Goal: Use online tool/utility: Utilize a website feature to perform a specific function

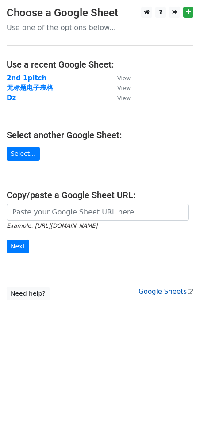
click at [158, 291] on link "Google Sheets" at bounding box center [165, 292] width 55 height 8
click at [22, 155] on link "Select..." at bounding box center [23, 154] width 33 height 14
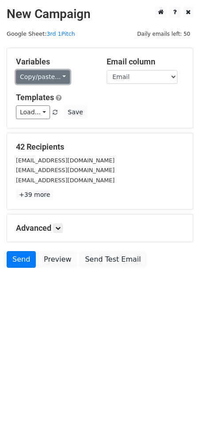
click at [59, 76] on link "Copy/paste..." at bounding box center [43, 77] width 54 height 14
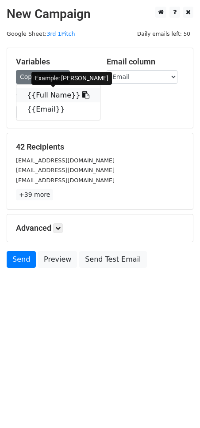
click at [82, 95] on icon at bounding box center [85, 94] width 7 height 7
